Goal: Task Accomplishment & Management: Manage account settings

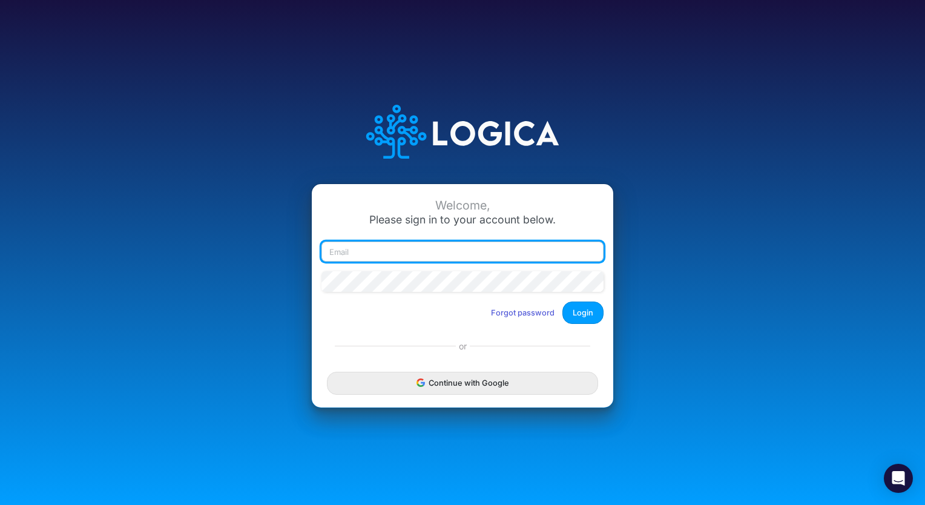
click at [495, 254] on input "email" at bounding box center [462, 252] width 282 height 21
type input "[PERSON_NAME][EMAIL_ADDRESS][PERSON_NAME][DOMAIN_NAME]"
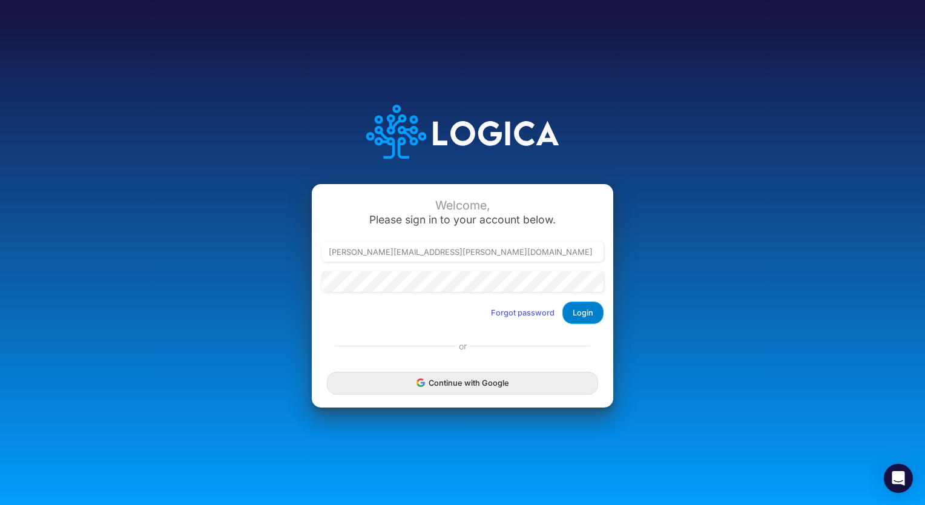
drag, startPoint x: 608, startPoint y: 312, endPoint x: 572, endPoint y: 314, distance: 35.7
click at [572, 314] on div "Welcome, Please sign in to your account below. christina.yates@heritage-communi…" at bounding box center [462, 259] width 301 height 150
click at [572, 314] on button "Login" at bounding box center [582, 312] width 41 height 22
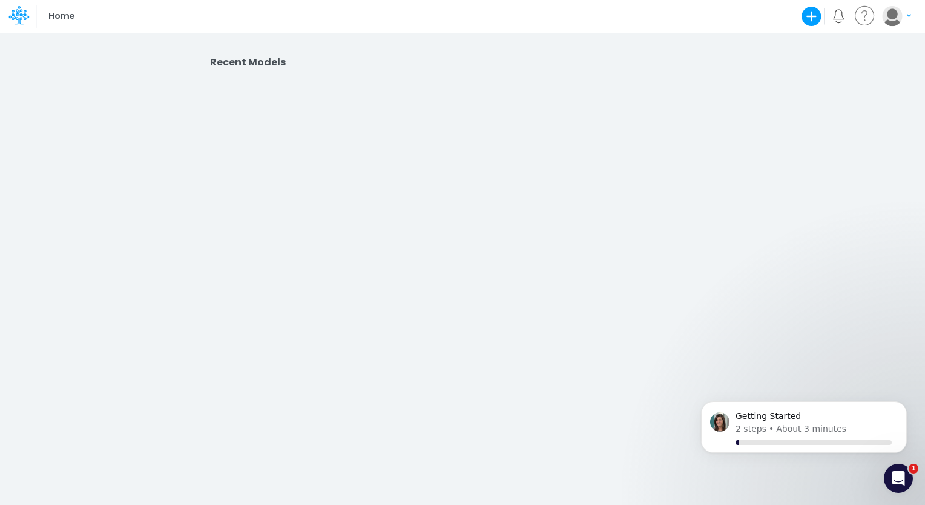
click at [79, 34] on div "Recent Models" at bounding box center [462, 268] width 925 height 473
click at [269, 67] on h2 "Recent Models" at bounding box center [462, 62] width 505 height 12
click at [619, 226] on div "Recent Models" at bounding box center [462, 268] width 925 height 473
click at [893, 482] on icon "Open Intercom Messenger" at bounding box center [897, 477] width 20 height 20
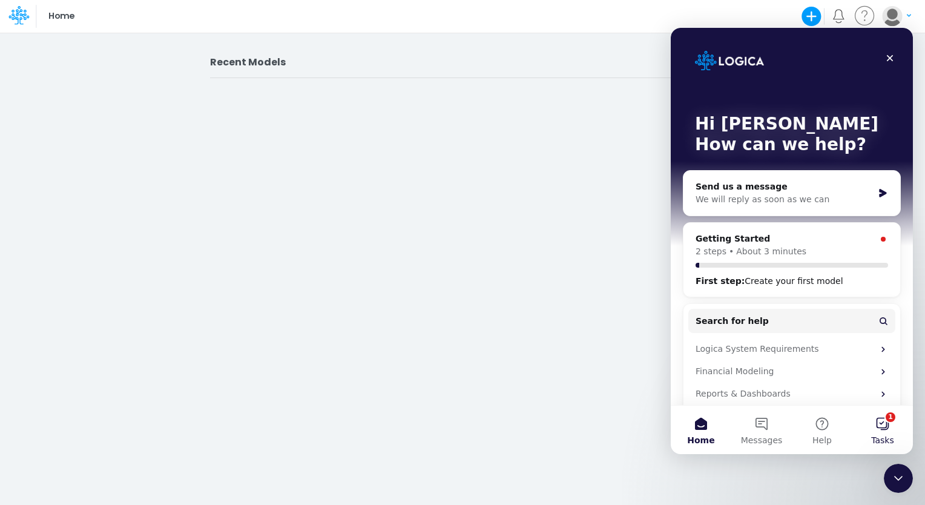
click at [883, 429] on button "1 Tasks" at bounding box center [882, 430] width 61 height 48
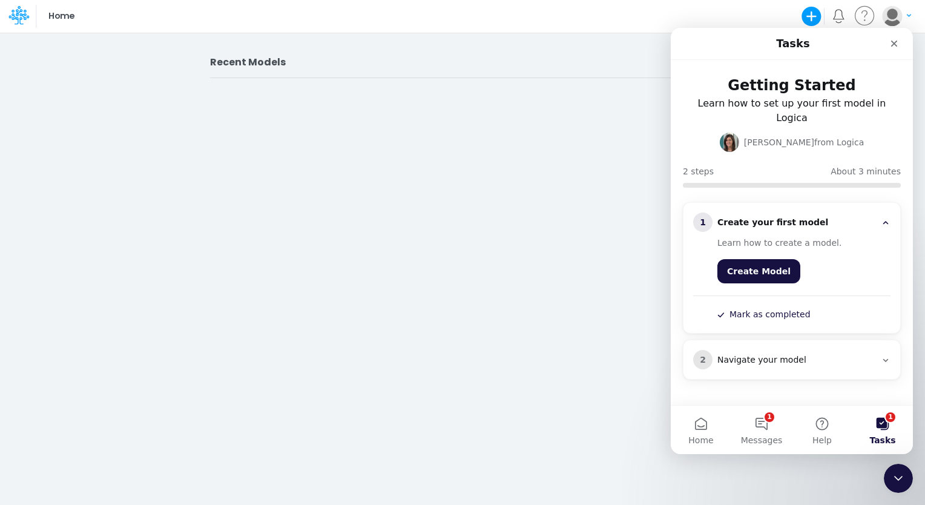
click at [746, 354] on div "Navigate your model" at bounding box center [796, 360] width 159 height 12
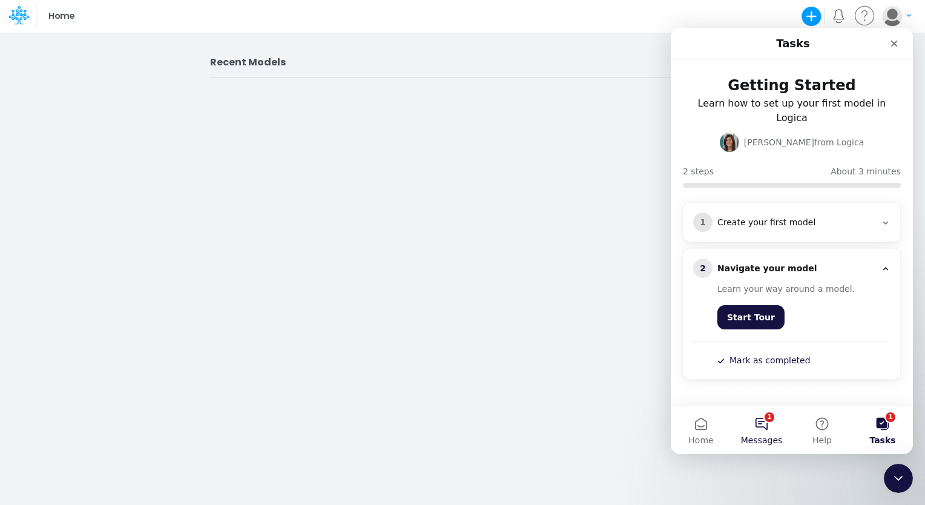
click at [765, 421] on button "1 Messages" at bounding box center [761, 430] width 61 height 48
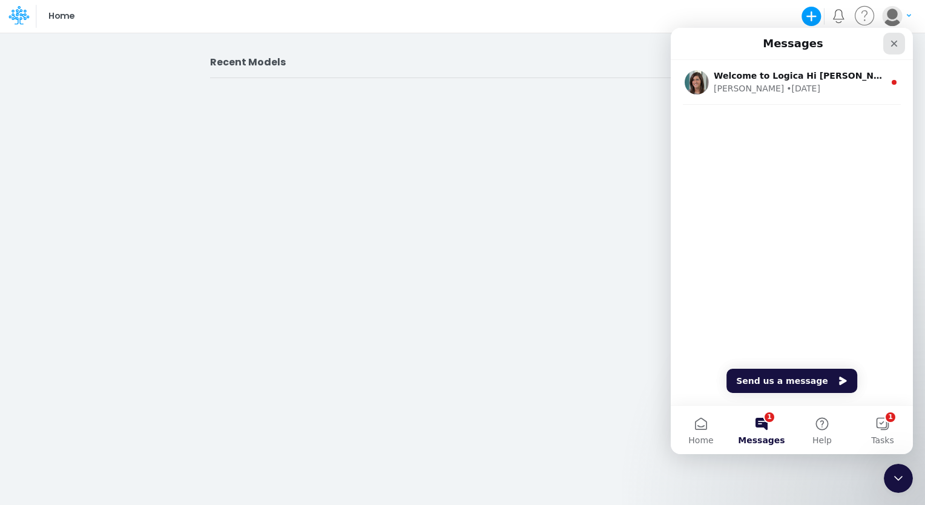
click at [886, 44] on div "Close" at bounding box center [894, 44] width 22 height 22
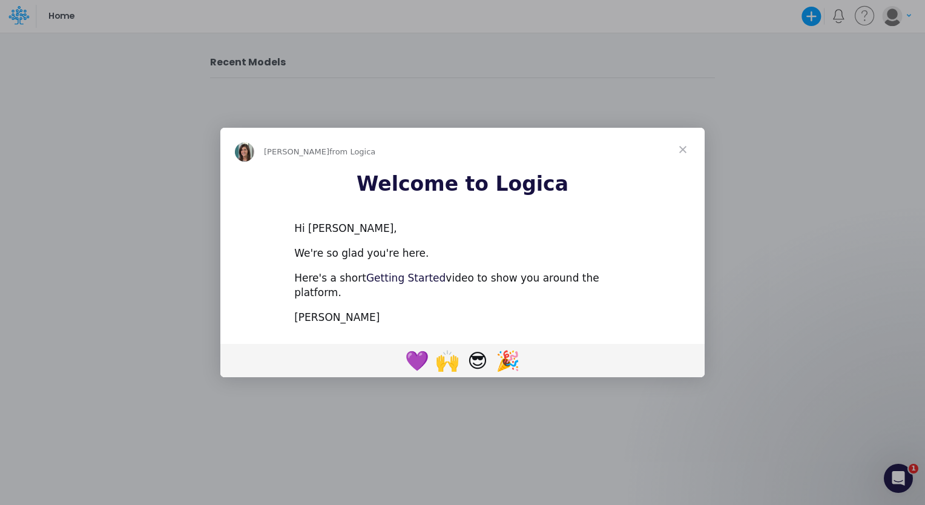
click at [399, 283] on link "Getting Started" at bounding box center [405, 278] width 79 height 12
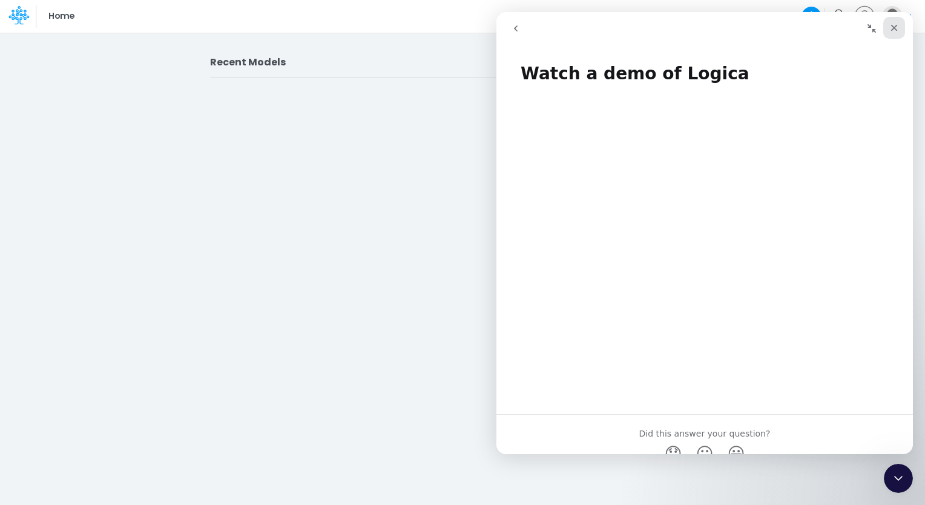
click at [890, 36] on div "Close" at bounding box center [894, 28] width 22 height 22
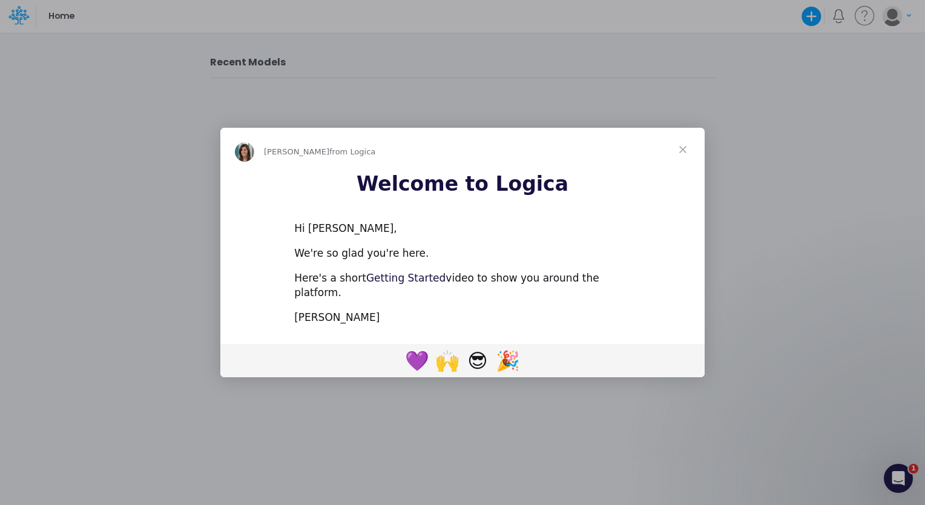
click at [418, 284] on link "Getting Started" at bounding box center [405, 278] width 79 height 12
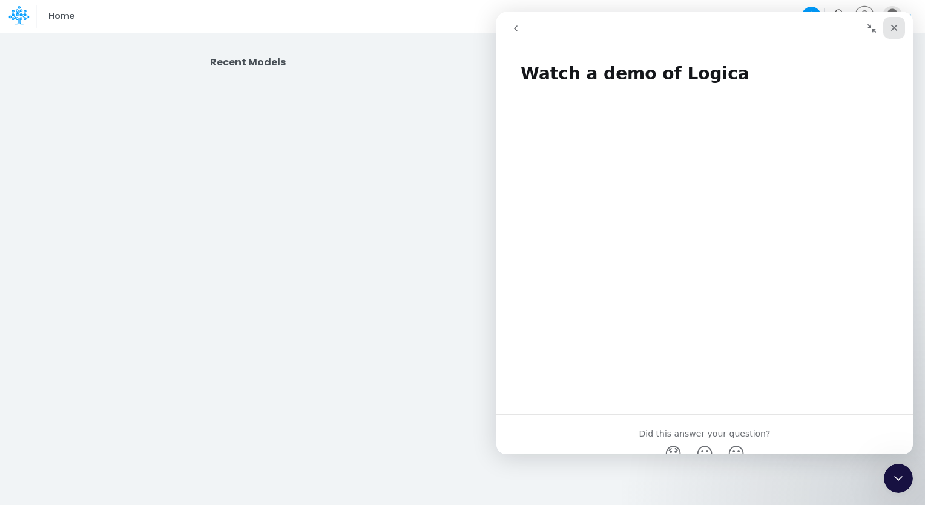
click at [895, 23] on icon "Close" at bounding box center [894, 28] width 10 height 10
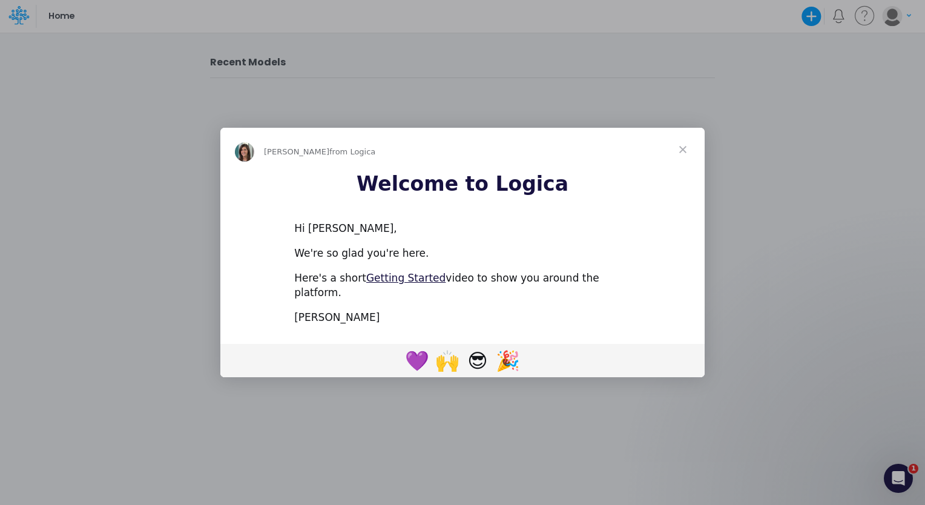
drag, startPoint x: 65, startPoint y: 18, endPoint x: 883, endPoint y: 130, distance: 824.8
click at [883, 130] on div "Intercom messenger" at bounding box center [462, 252] width 925 height 505
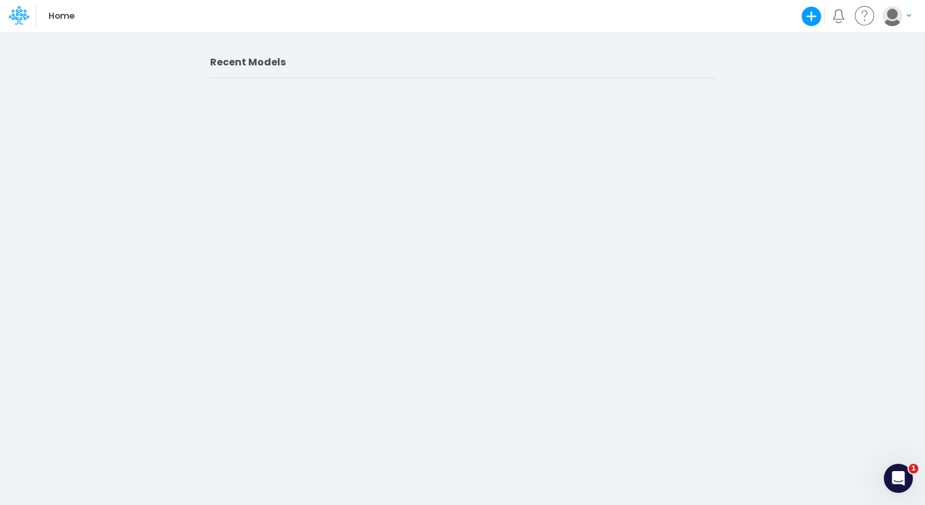
click at [57, 18] on p "Home" at bounding box center [61, 16] width 26 height 13
click at [19, 22] on icon at bounding box center [18, 15] width 21 height 21
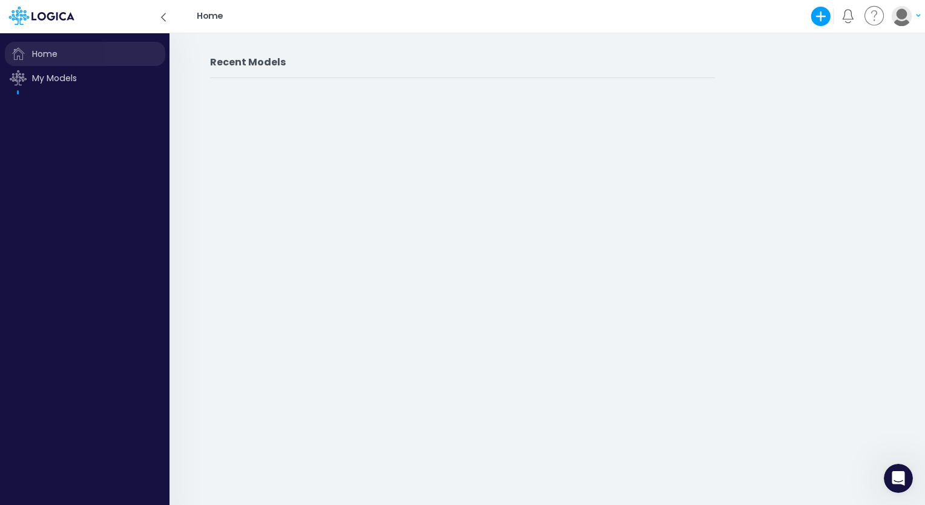
click at [64, 54] on span "Home" at bounding box center [85, 54] width 160 height 24
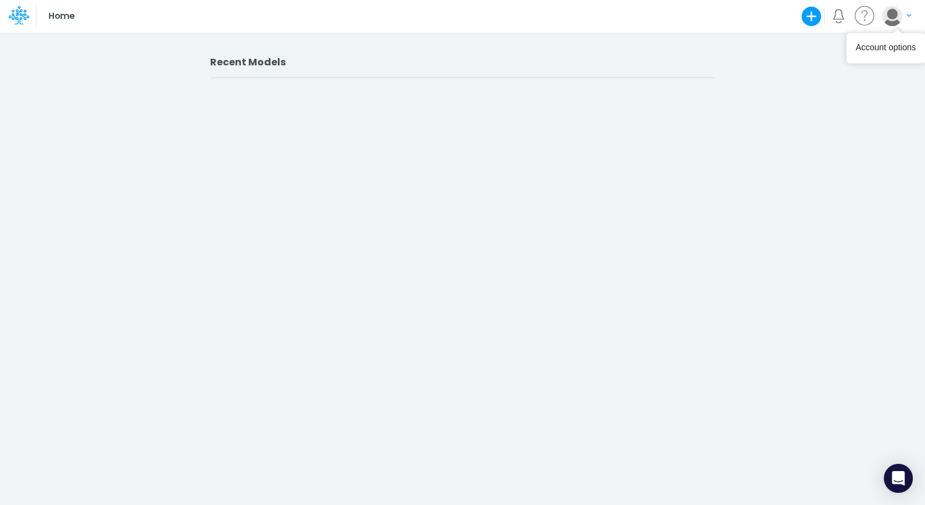
click at [900, 25] on button "button" at bounding box center [896, 15] width 30 height 21
click at [812, 45] on button "My profile settings" at bounding box center [847, 44] width 130 height 19
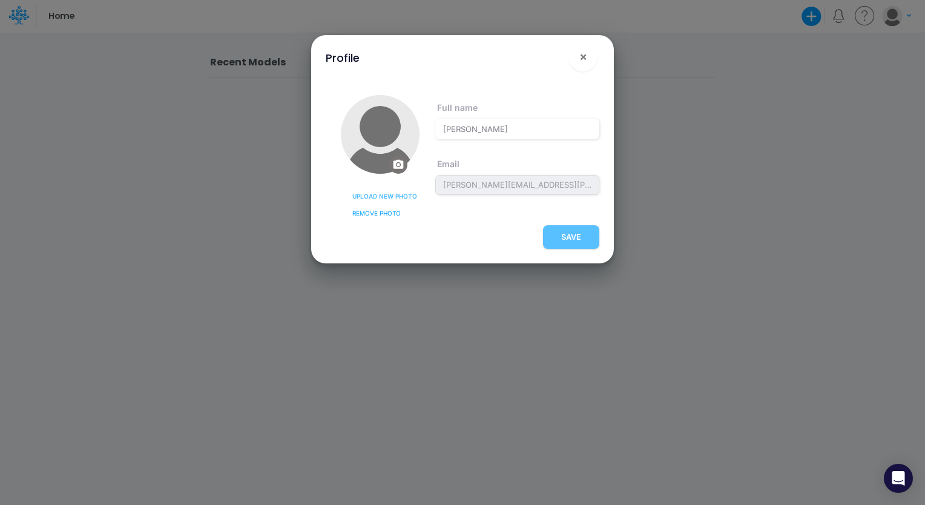
click at [583, 239] on div "SAVE" at bounding box center [463, 239] width 274 height 28
drag, startPoint x: 559, startPoint y: 248, endPoint x: 586, endPoint y: 58, distance: 191.9
click at [586, 58] on div "Profile × PROFILE NOTIFICATIONS ACCOUNT SETTINGS Upload new photo Remove photo …" at bounding box center [462, 149] width 293 height 228
click at [586, 58] on span "×" at bounding box center [583, 56] width 8 height 15
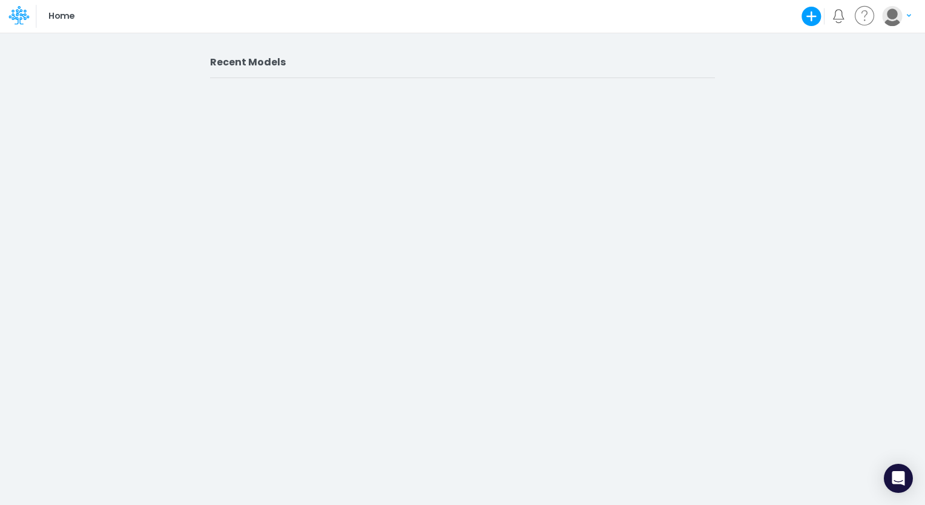
click at [252, 8] on div "Home Create new model Blank Model Use a template My profile settings Log out" at bounding box center [462, 16] width 832 height 33
click at [58, 20] on p "Home" at bounding box center [61, 16] width 26 height 13
click at [27, 21] on icon at bounding box center [18, 15] width 21 height 21
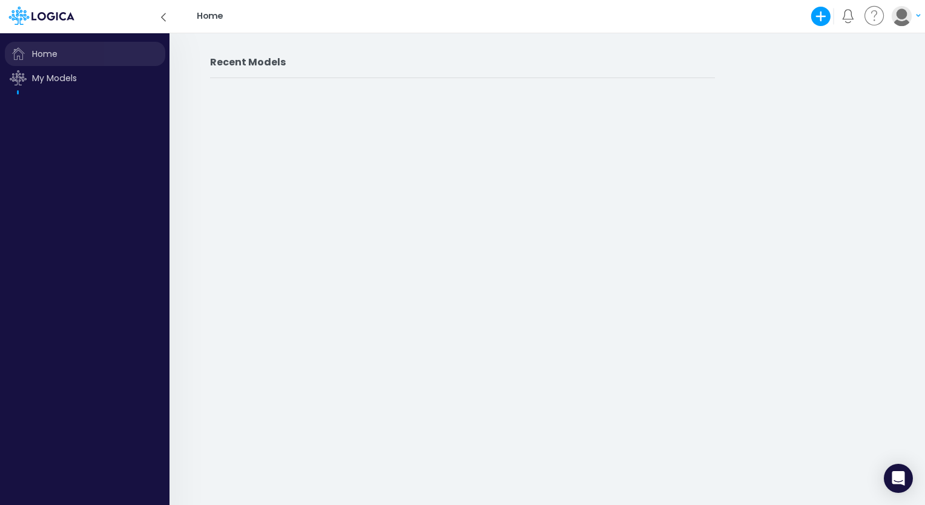
click at [42, 56] on span "Home" at bounding box center [85, 54] width 160 height 24
